Goal: Information Seeking & Learning: Learn about a topic

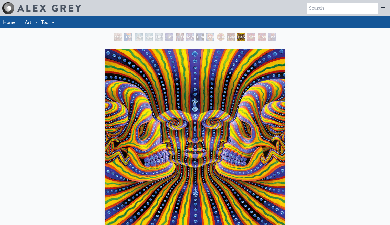
click at [237, 38] on div "Bardo Being" at bounding box center [241, 37] width 8 height 8
click at [219, 38] on div "Vision Crystal Tondo" at bounding box center [221, 37] width 8 height 8
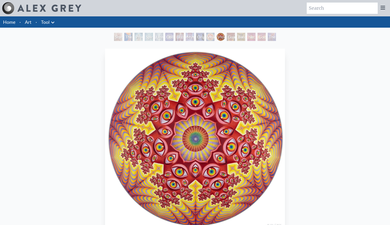
click at [245, 36] on div "Bardo Being" at bounding box center [241, 37] width 8 height 8
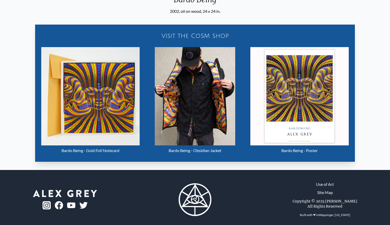
scroll to position [244, 0]
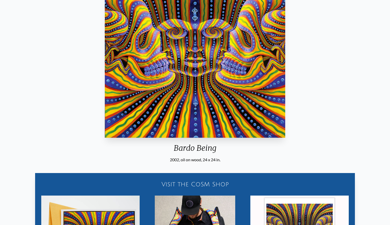
click at [176, 76] on img "13 / 16" at bounding box center [195, 48] width 180 height 180
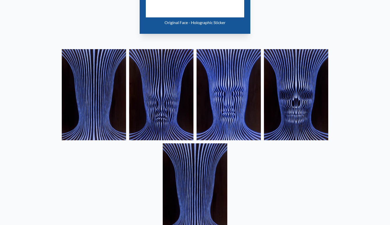
scroll to position [295, 0]
click at [230, 107] on img at bounding box center [229, 94] width 64 height 91
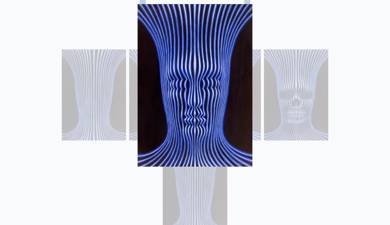
drag, startPoint x: 230, startPoint y: 107, endPoint x: 201, endPoint y: 102, distance: 29.4
click at [201, 102] on img at bounding box center [195, 85] width 115 height 163
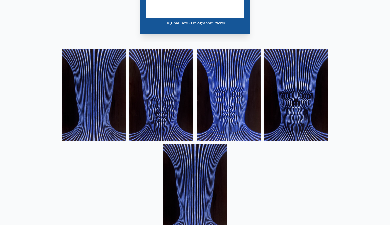
click at [217, 102] on img at bounding box center [229, 94] width 64 height 91
